Goal: Entertainment & Leisure: Consume media (video, audio)

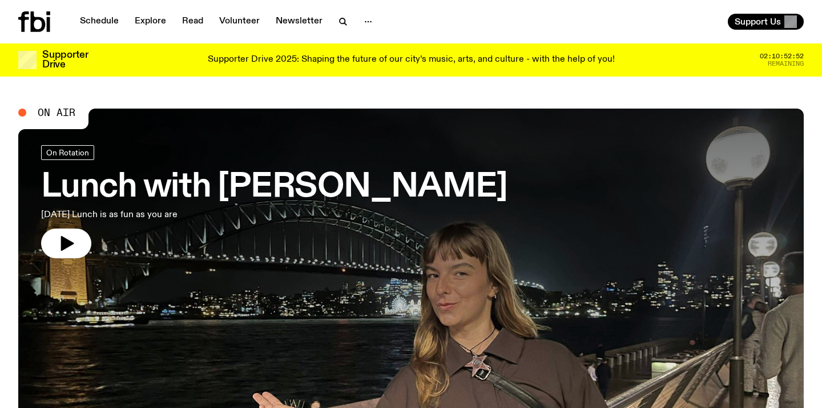
click at [109, 17] on link "Schedule" at bounding box center [99, 22] width 53 height 16
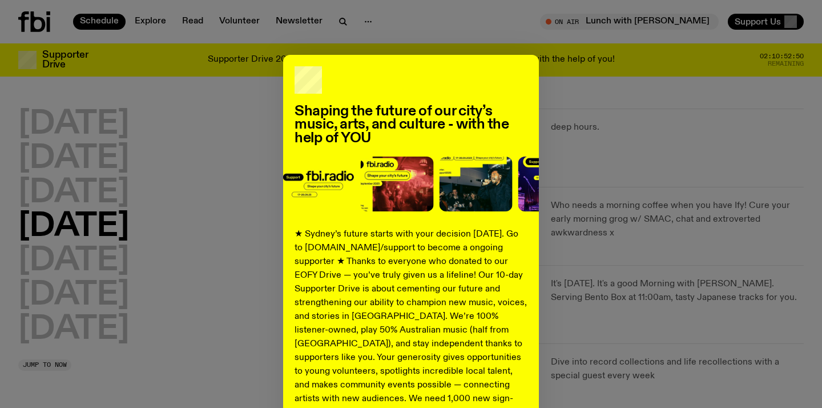
click at [630, 74] on div "Shaping the future of our city’s music, arts, and culture - with the help of YO…" at bounding box center [411, 289] width 786 height 469
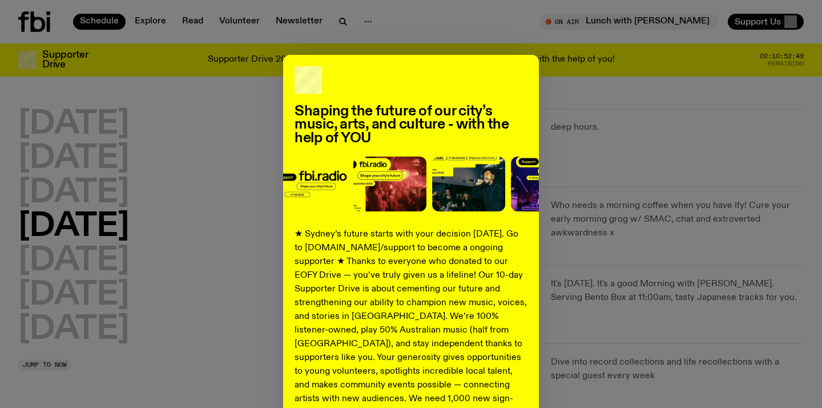
click at [438, 137] on h2 "Shaping the future of our city’s music, arts, and culture - with the help of YOU" at bounding box center [411, 125] width 233 height 40
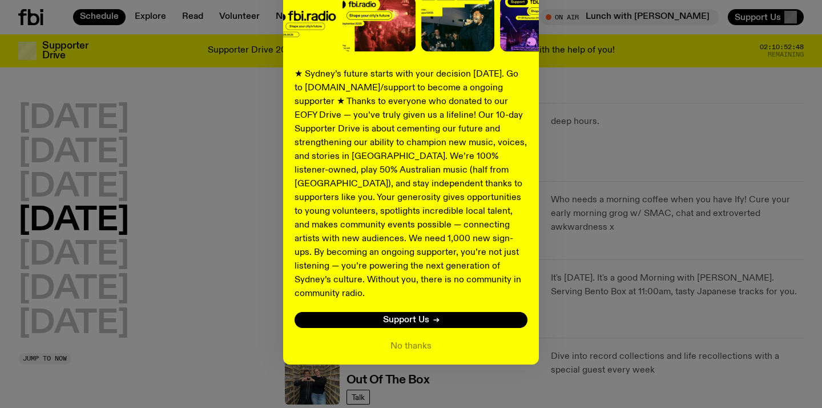
scroll to position [45, 0]
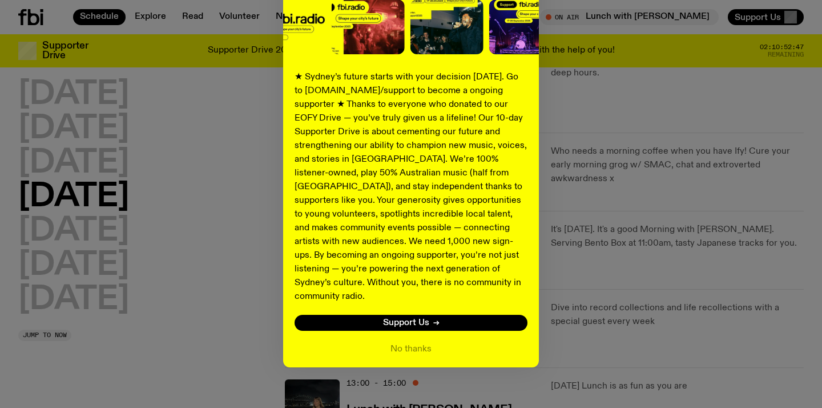
click at [406, 342] on div "Shaping the future of our city’s music, arts, and culture - with the help of YO…" at bounding box center [411, 132] width 256 height 469
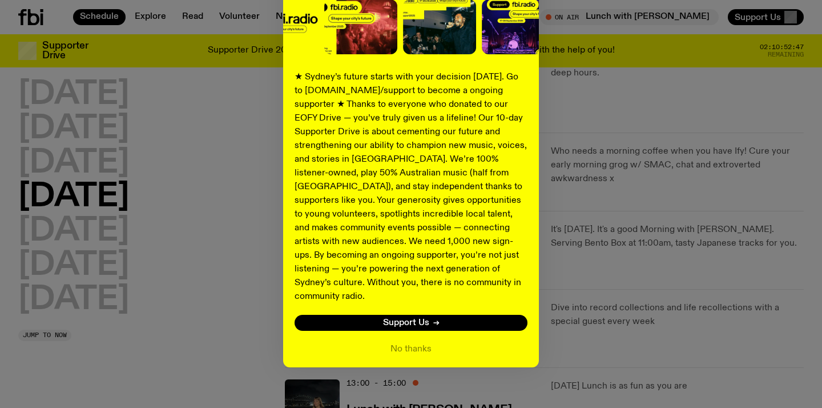
click at [406, 327] on div "Shaping the future of our city’s music, arts, and culture - with the help of YO…" at bounding box center [411, 132] width 256 height 469
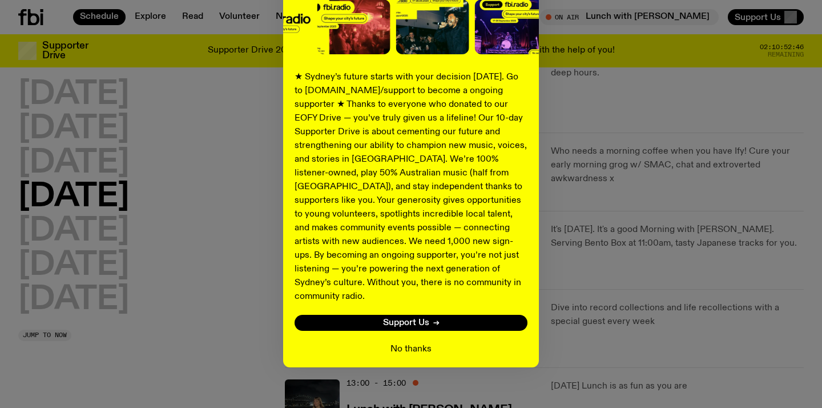
click at [407, 342] on button "No thanks" at bounding box center [411, 349] width 41 height 14
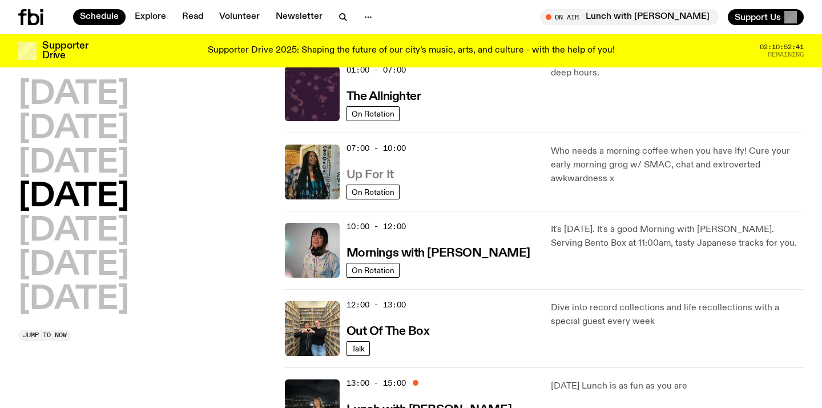
click at [369, 177] on h3 "Up For It" at bounding box center [370, 175] width 47 height 12
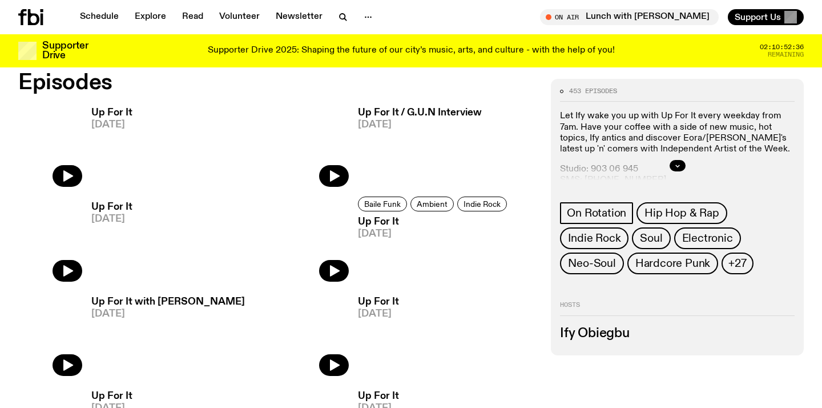
scroll to position [587, 0]
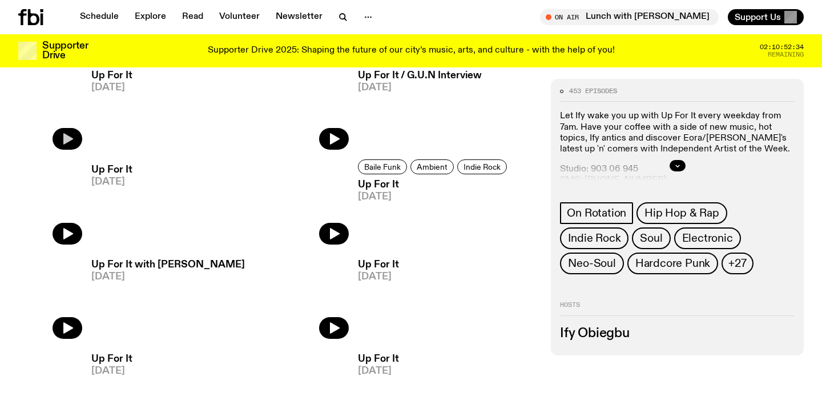
click at [65, 132] on icon "button" at bounding box center [68, 139] width 14 height 14
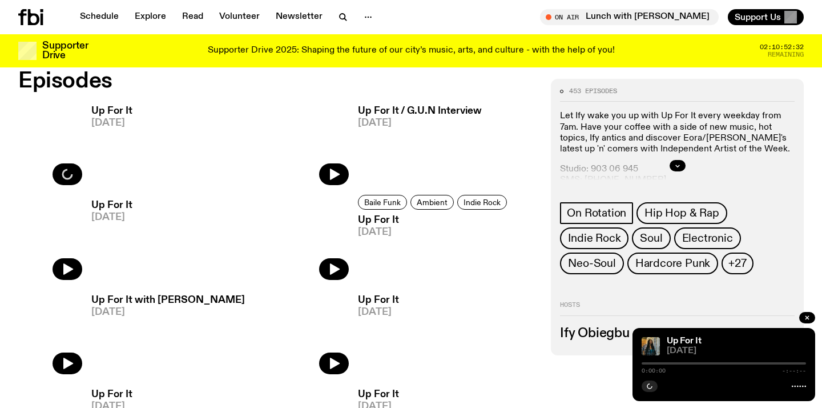
scroll to position [547, 0]
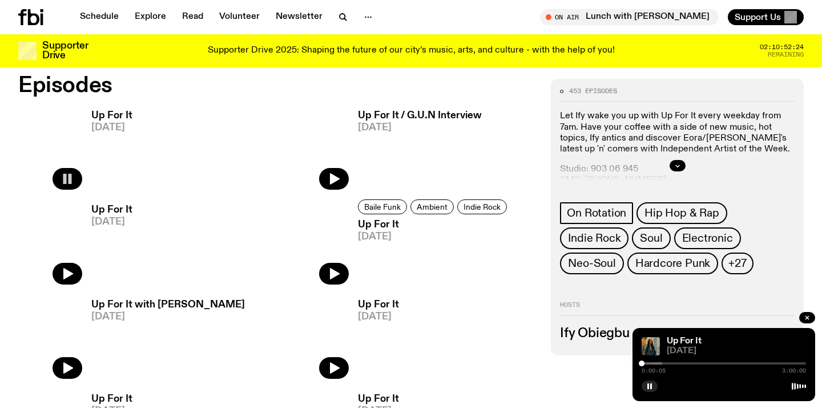
click at [658, 365] on div "0:00:05 3:00:00" at bounding box center [724, 367] width 164 height 14
click at [658, 364] on div at bounding box center [580, 363] width 164 height 2
drag, startPoint x: 656, startPoint y: 362, endPoint x: 781, endPoint y: 367, distance: 124.6
click at [781, 367] on div "2:31:52 3:00:00" at bounding box center [724, 367] width 164 height 14
click at [785, 364] on div at bounding box center [782, 363] width 6 height 6
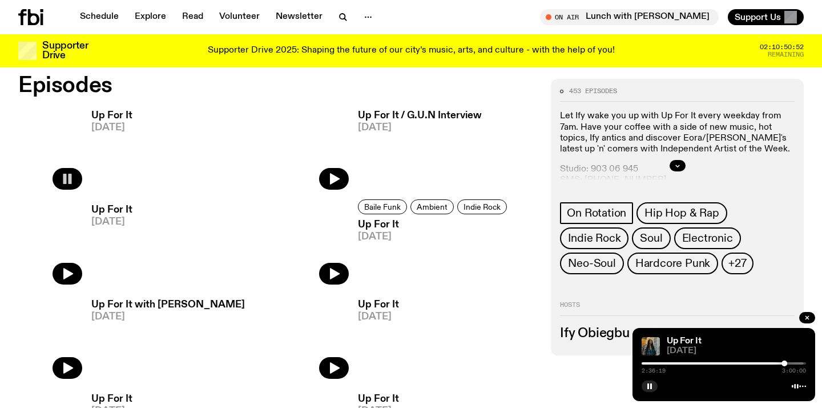
click at [788, 363] on div at bounding box center [721, 363] width 164 height 2
click at [791, 363] on div at bounding box center [789, 363] width 6 height 6
click at [796, 363] on div at bounding box center [721, 363] width 164 height 2
click at [801, 363] on div at bounding box center [721, 363] width 164 height 2
click at [651, 383] on rect "button" at bounding box center [651, 386] width 2 height 6
